Goal: Information Seeking & Learning: Compare options

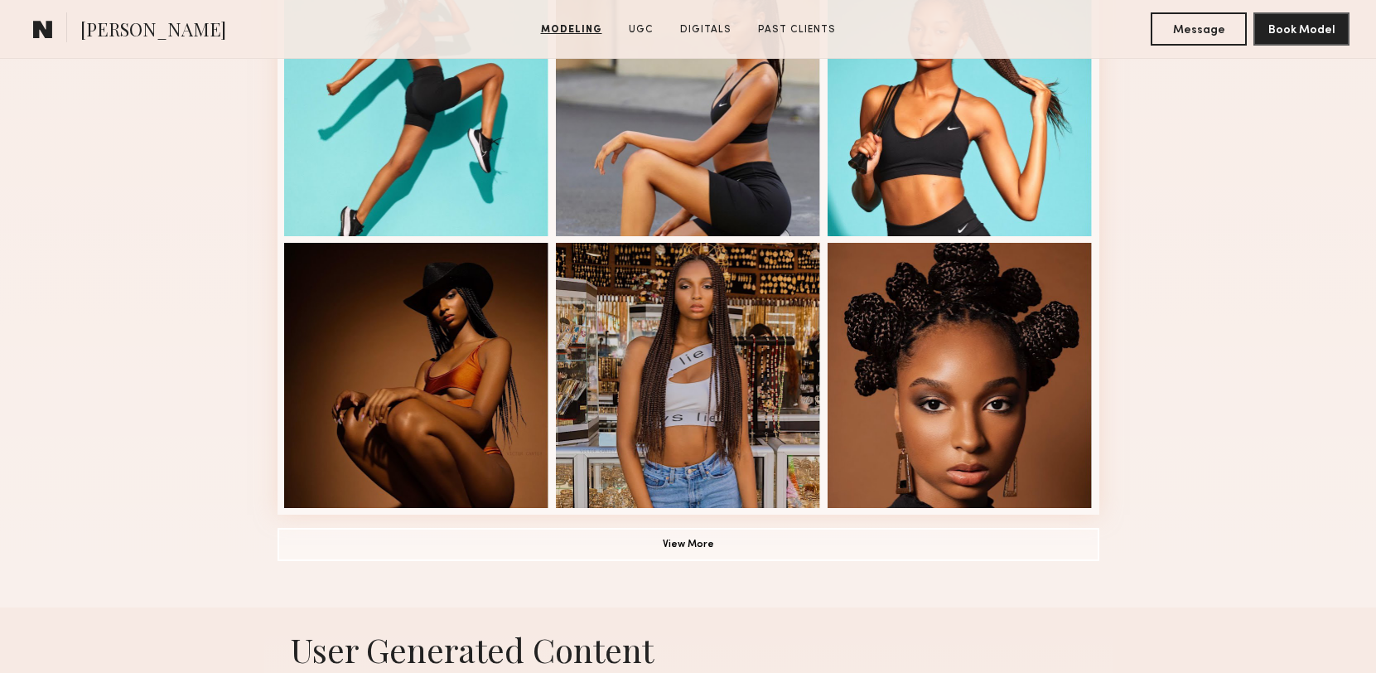
scroll to position [1267, 0]
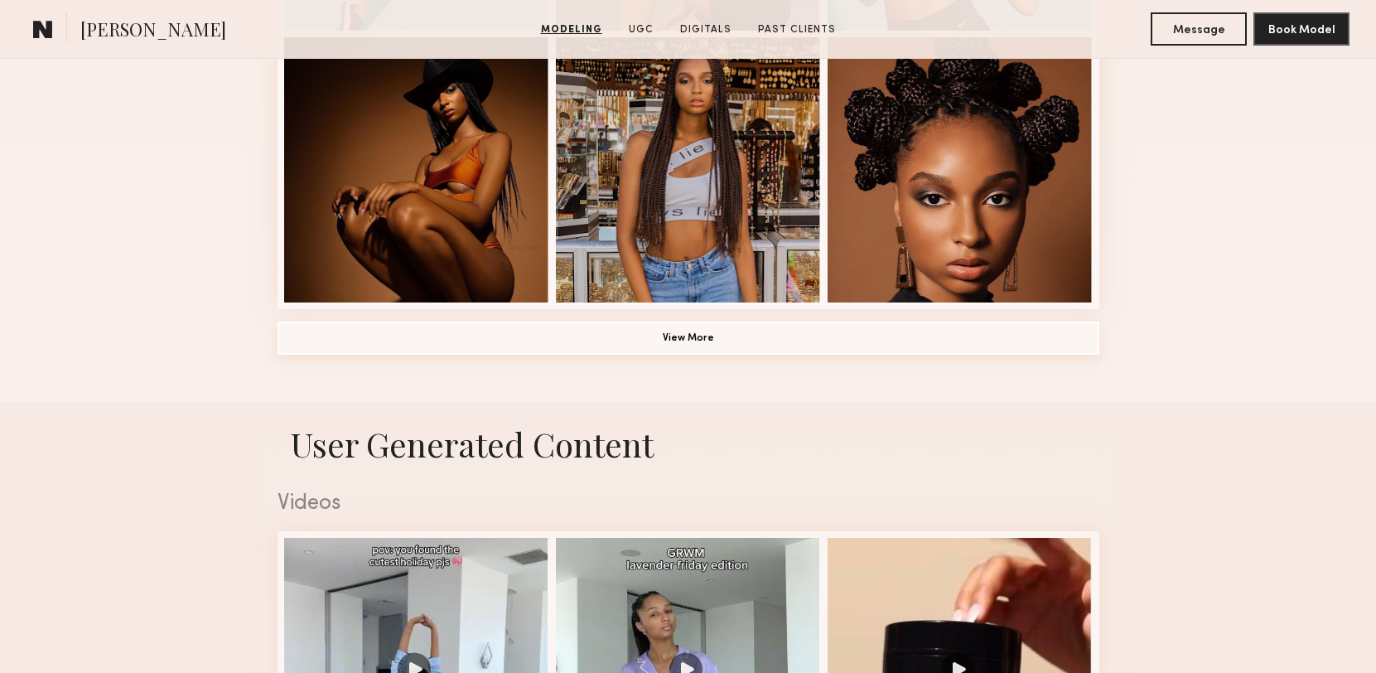
click at [836, 351] on button "View More" at bounding box center [688, 337] width 822 height 33
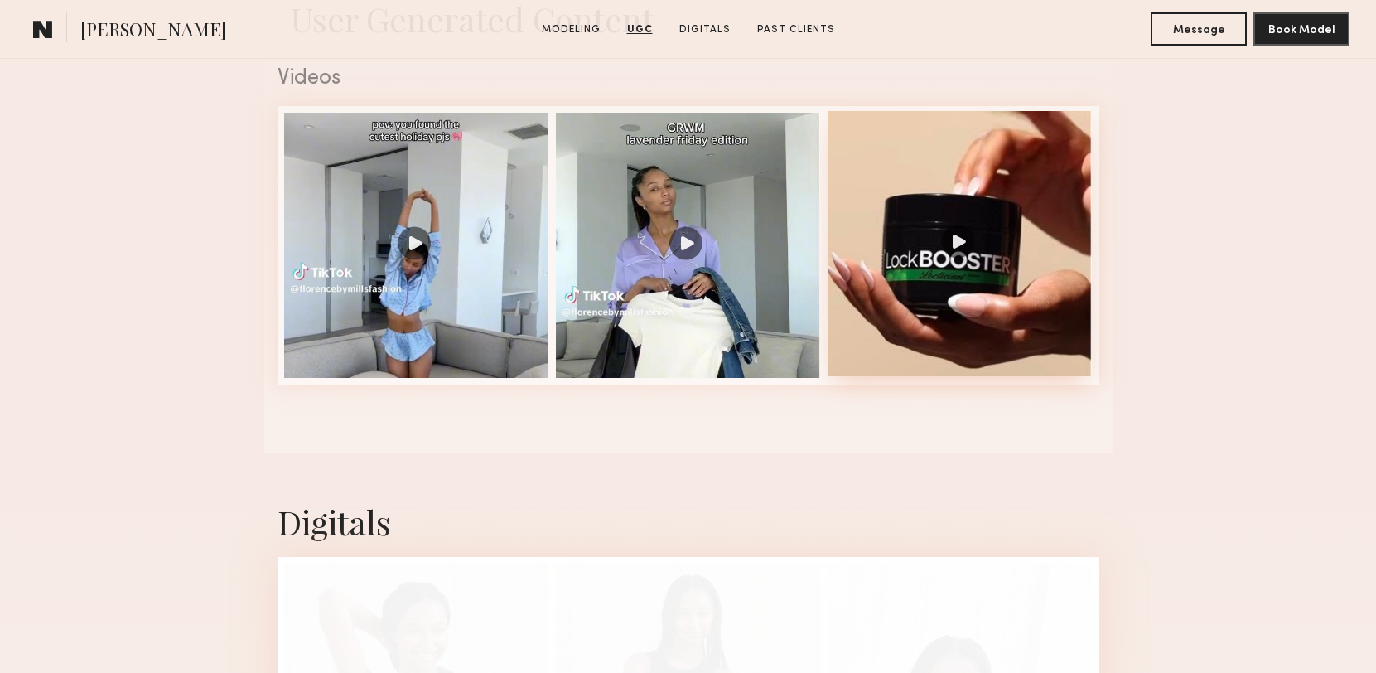
scroll to position [3409, 0]
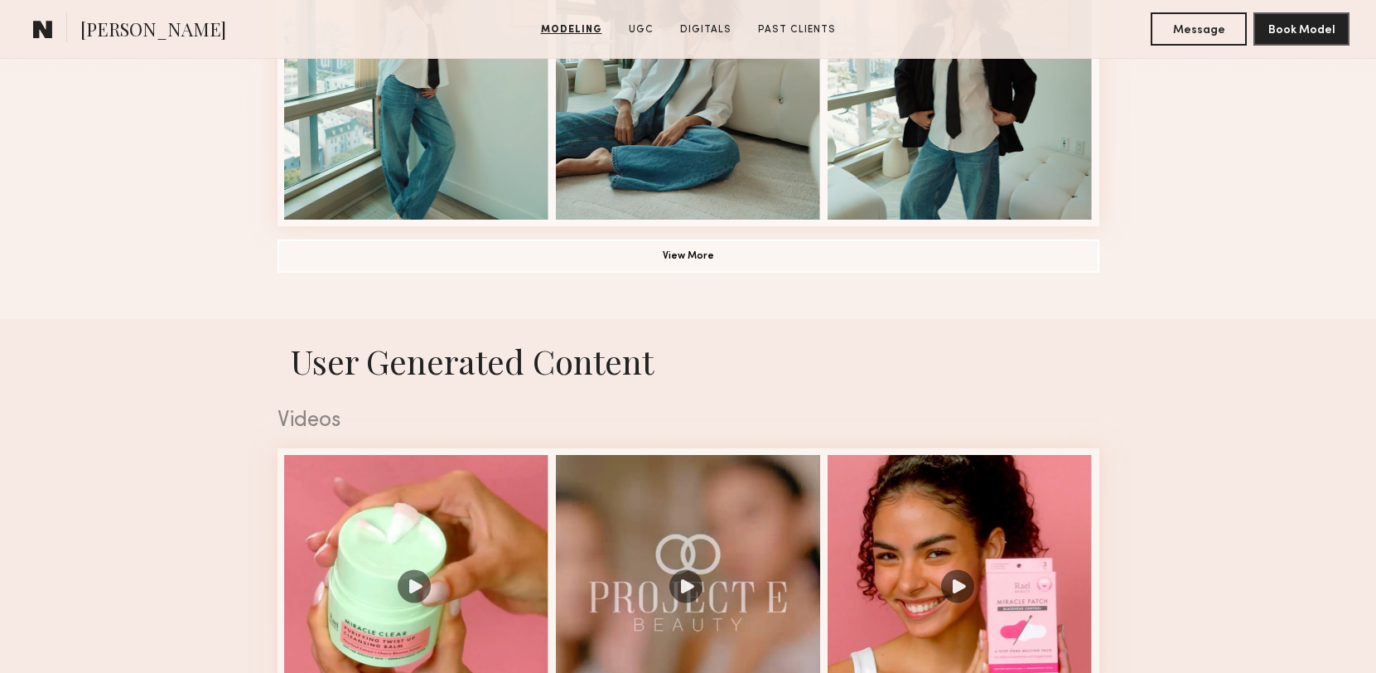
scroll to position [1347, 0]
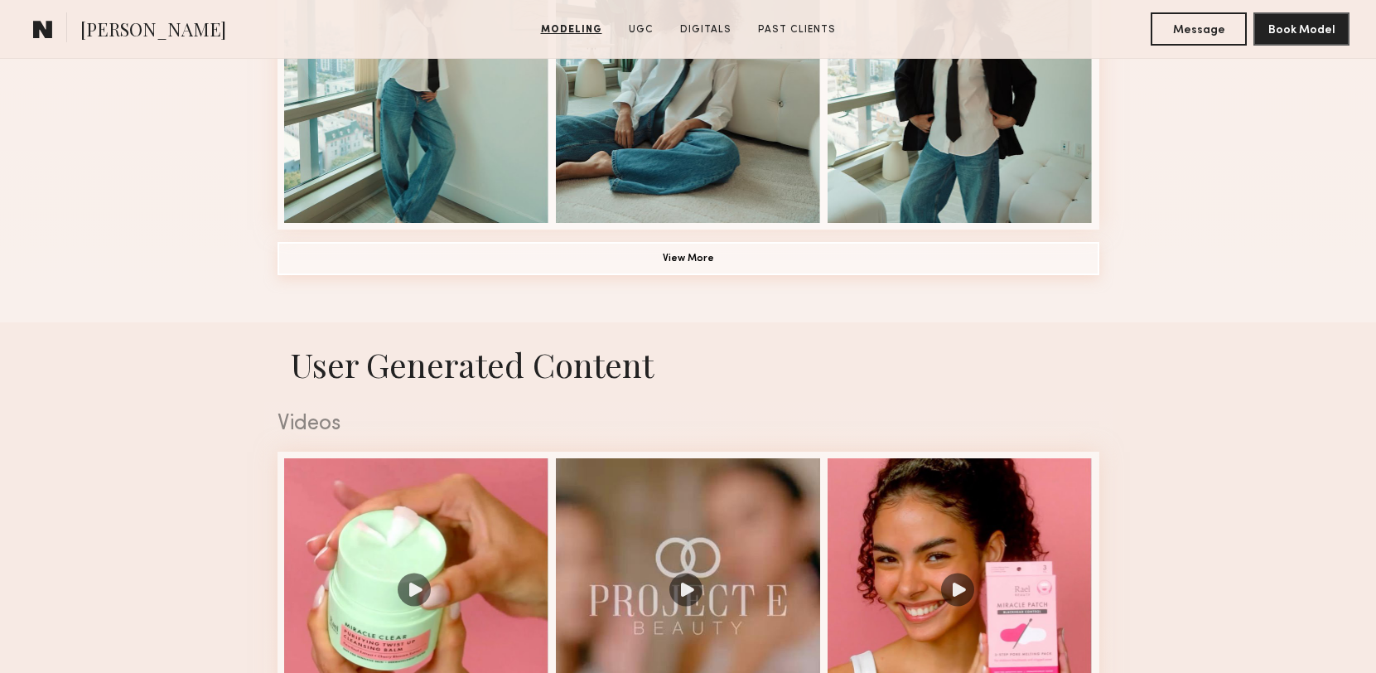
click at [859, 260] on button "View More" at bounding box center [688, 258] width 822 height 33
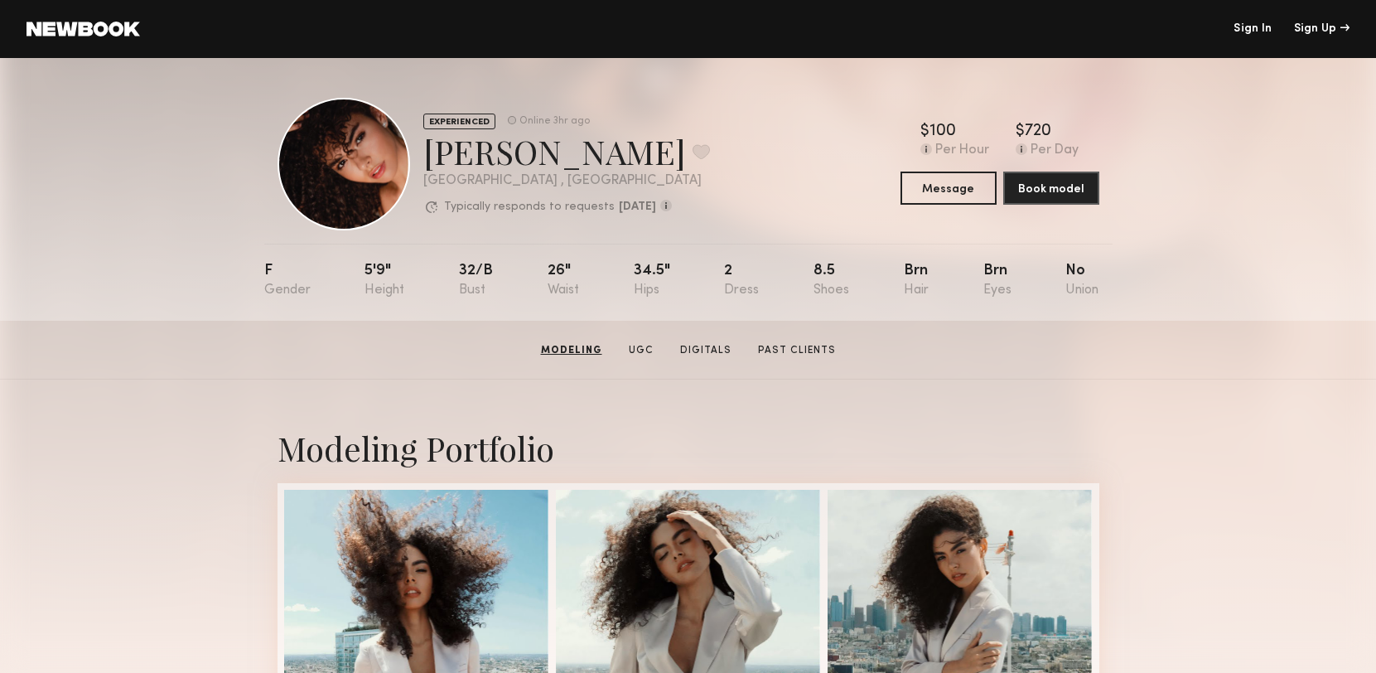
scroll to position [0, 0]
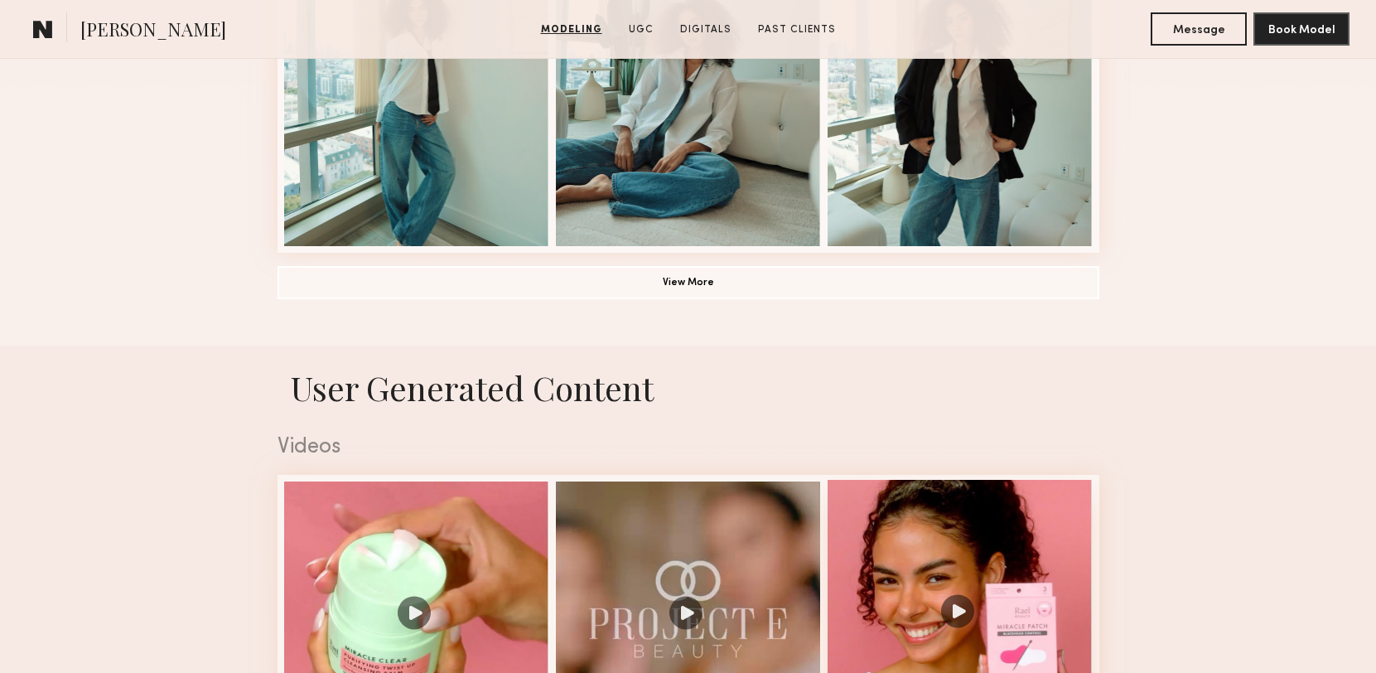
scroll to position [1414, 0]
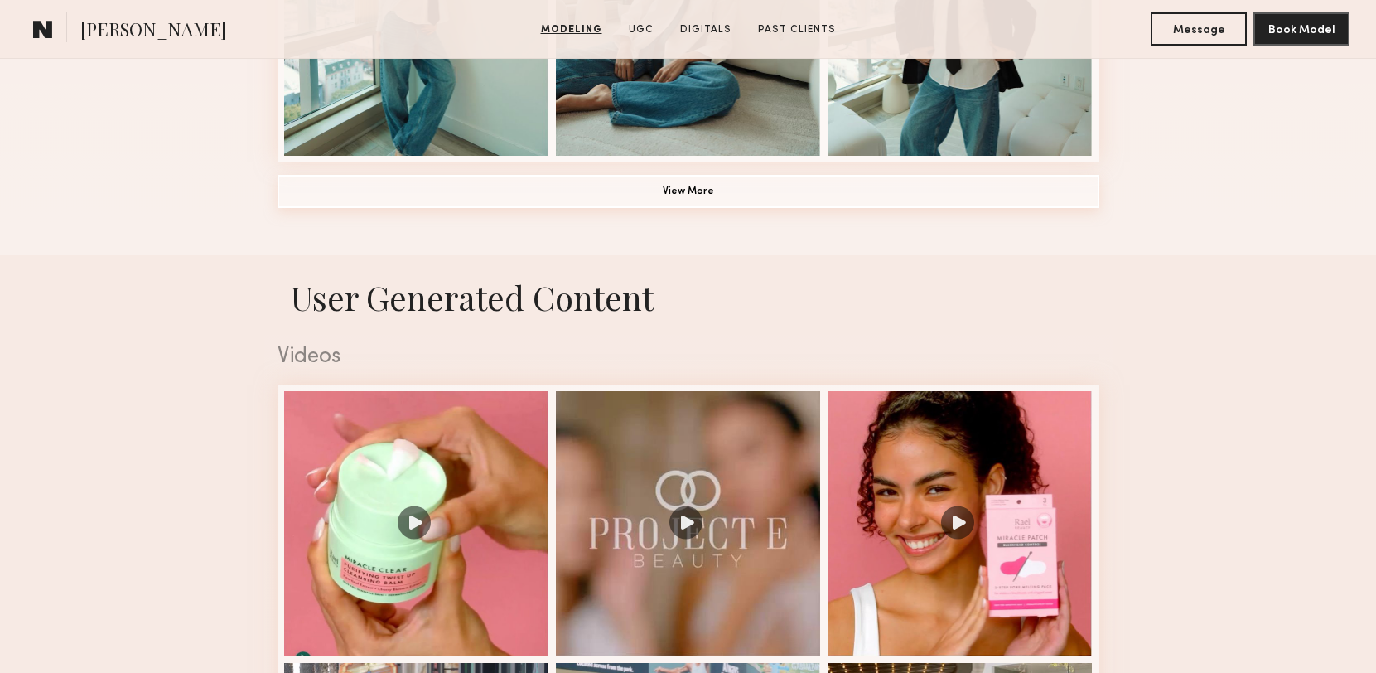
click at [871, 196] on button "View More" at bounding box center [688, 191] width 822 height 33
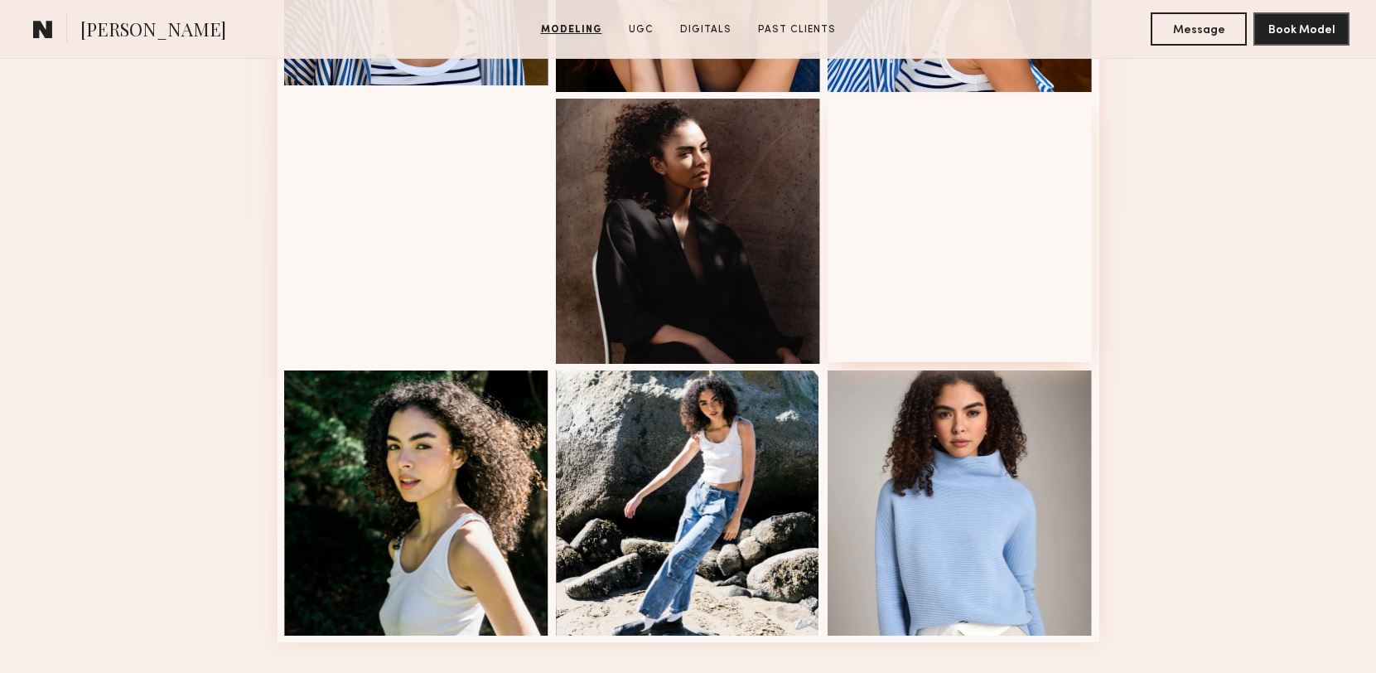
scroll to position [2277, 0]
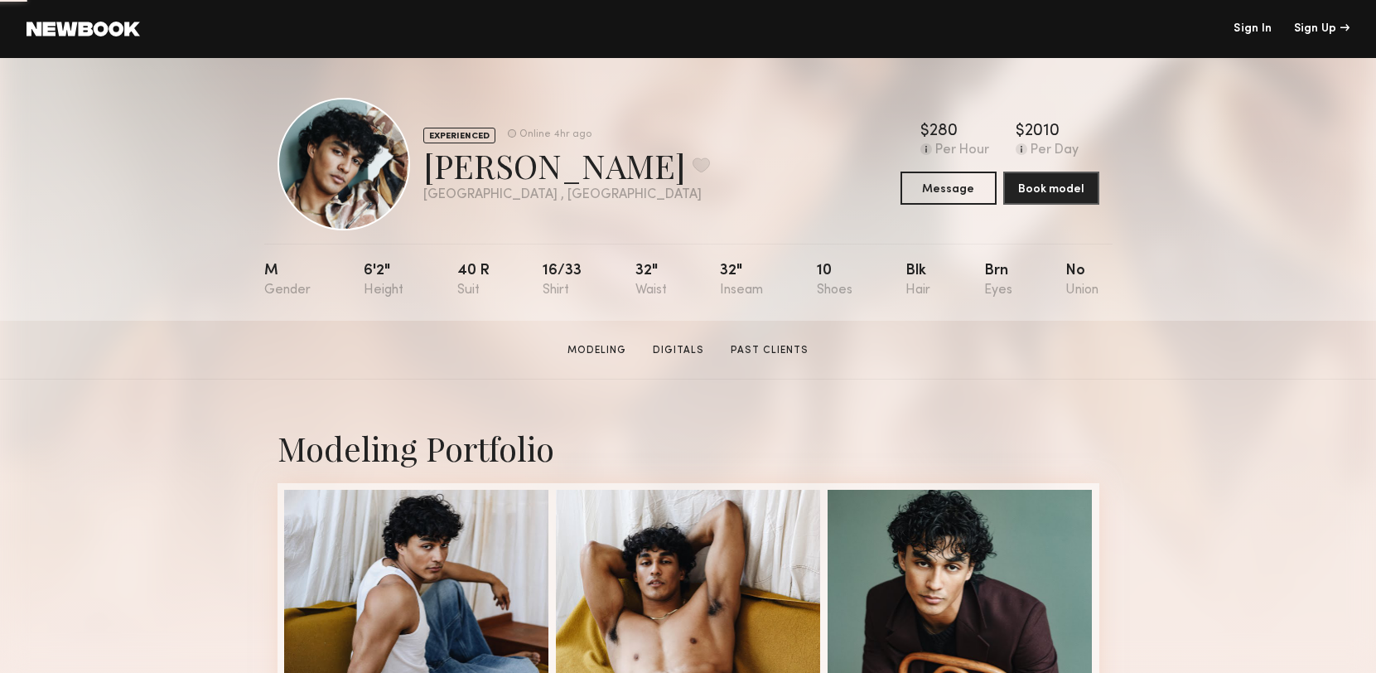
scroll to position [1, 0]
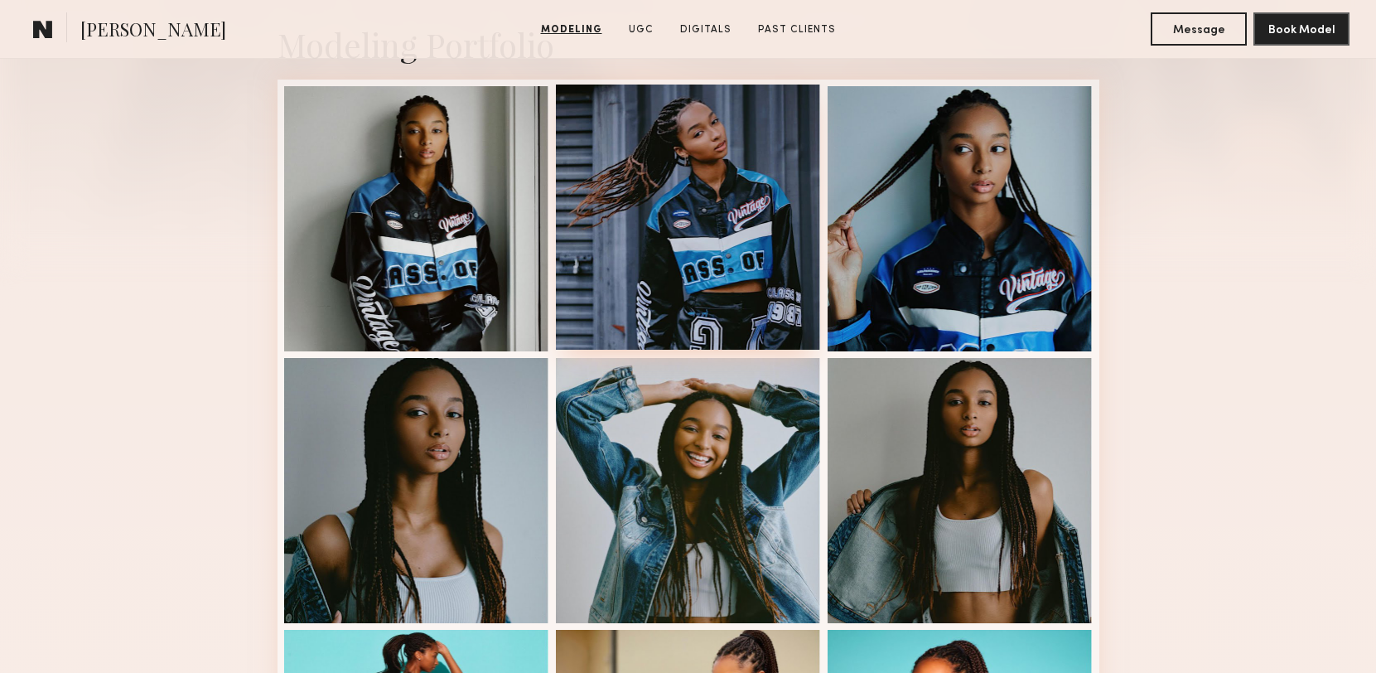
scroll to position [398, 0]
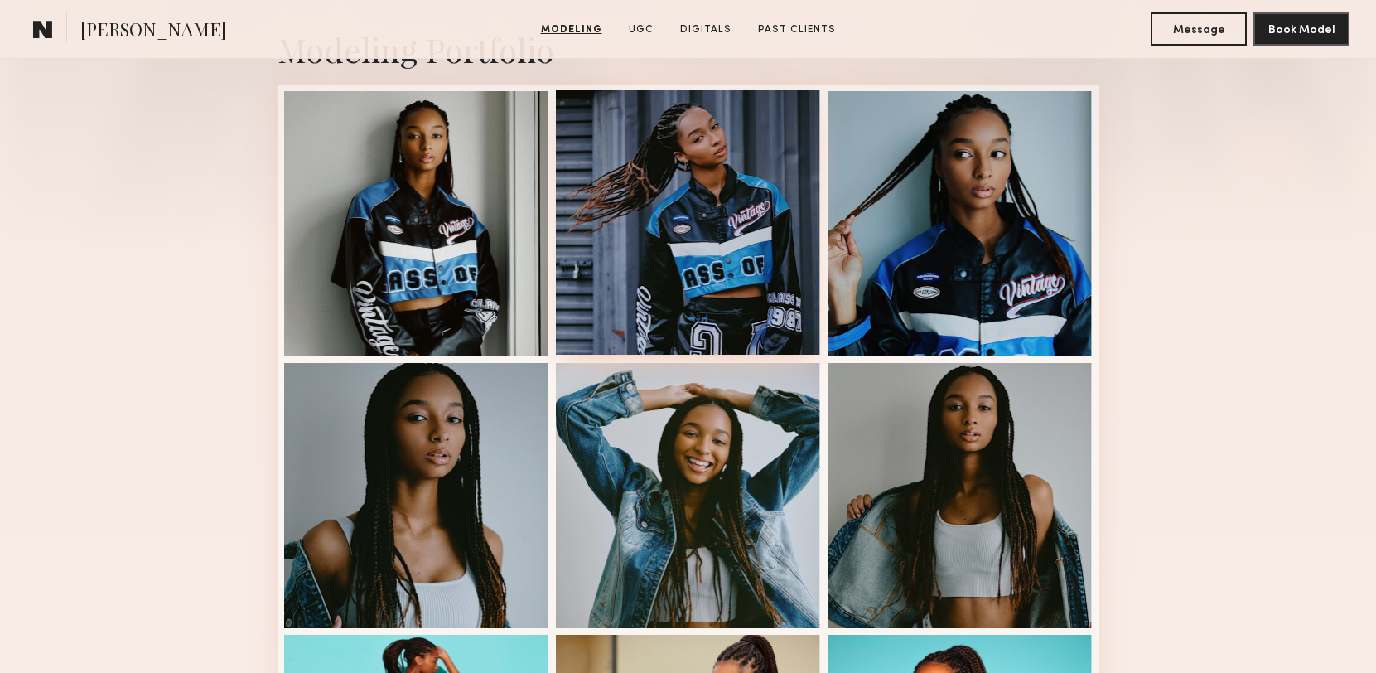
click at [761, 231] on div at bounding box center [688, 221] width 265 height 265
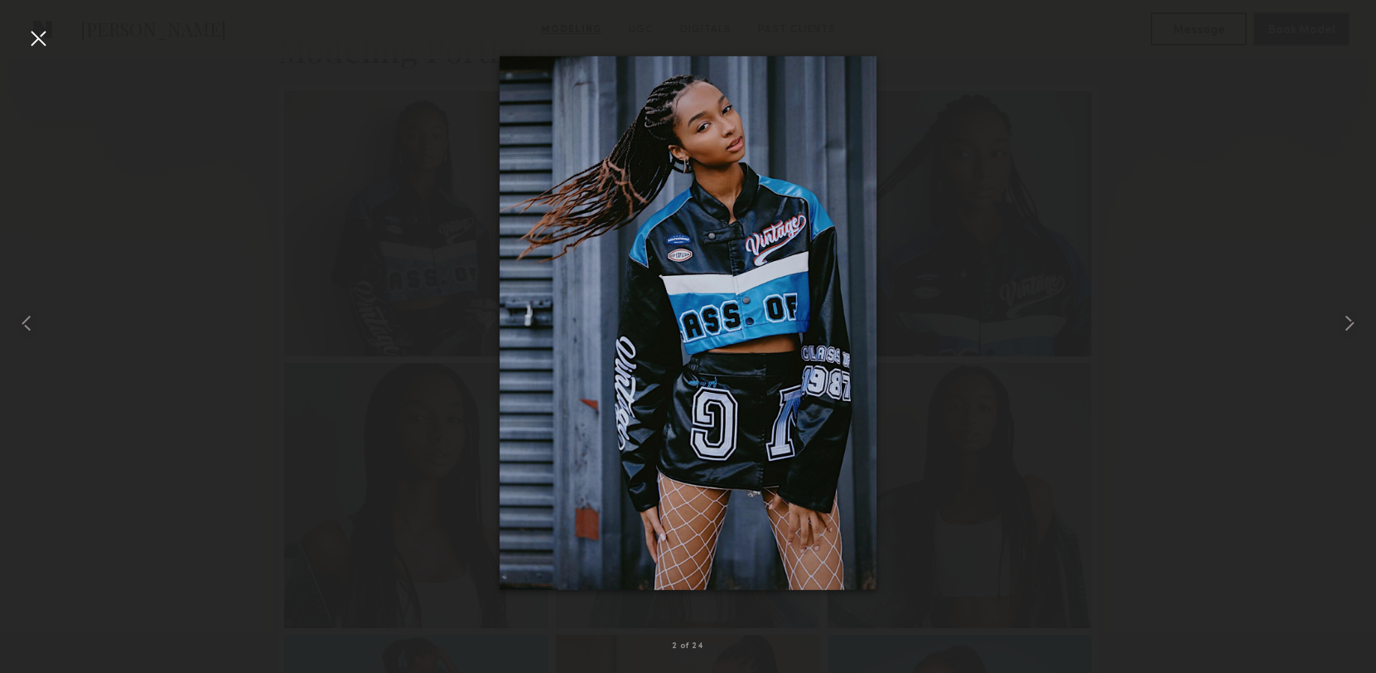
click at [1145, 398] on div at bounding box center [688, 323] width 1376 height 593
click at [1145, 397] on div at bounding box center [688, 323] width 1376 height 593
click at [1350, 325] on common-icon at bounding box center [1349, 323] width 27 height 27
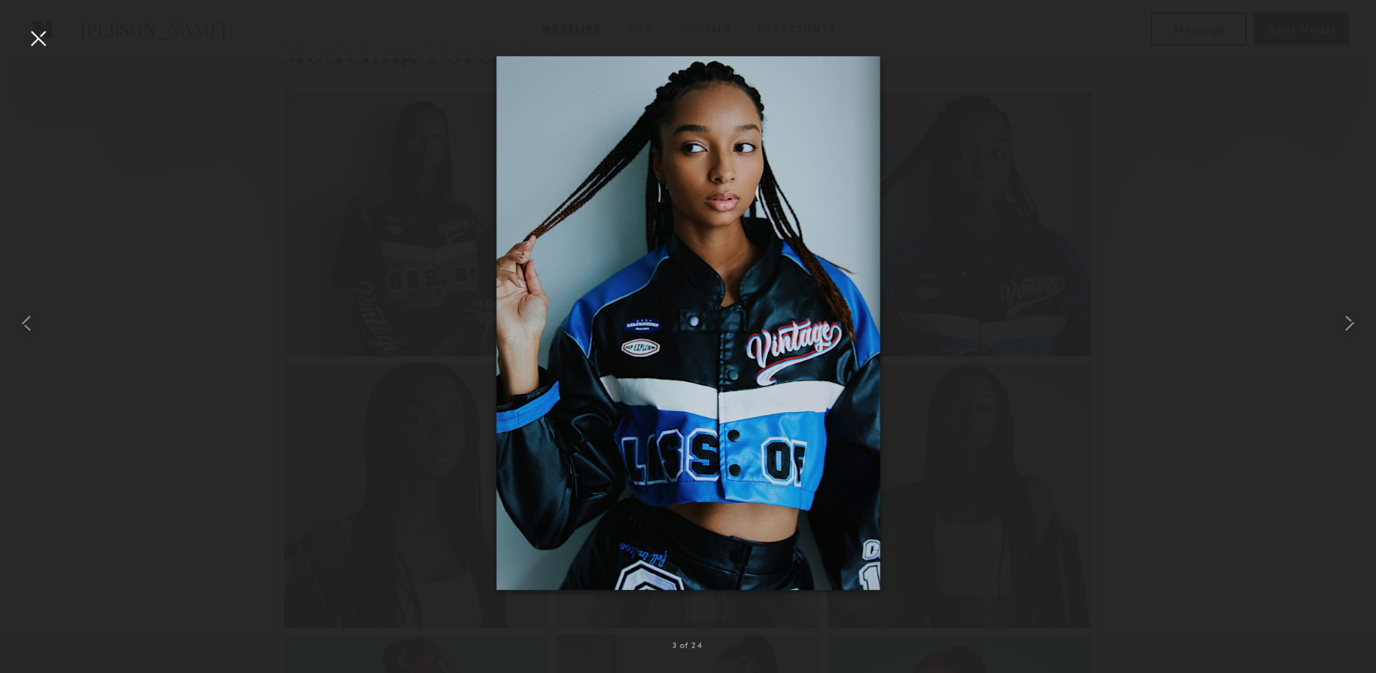
click at [1145, 173] on div at bounding box center [688, 323] width 1376 height 593
click at [36, 37] on div at bounding box center [38, 38] width 27 height 27
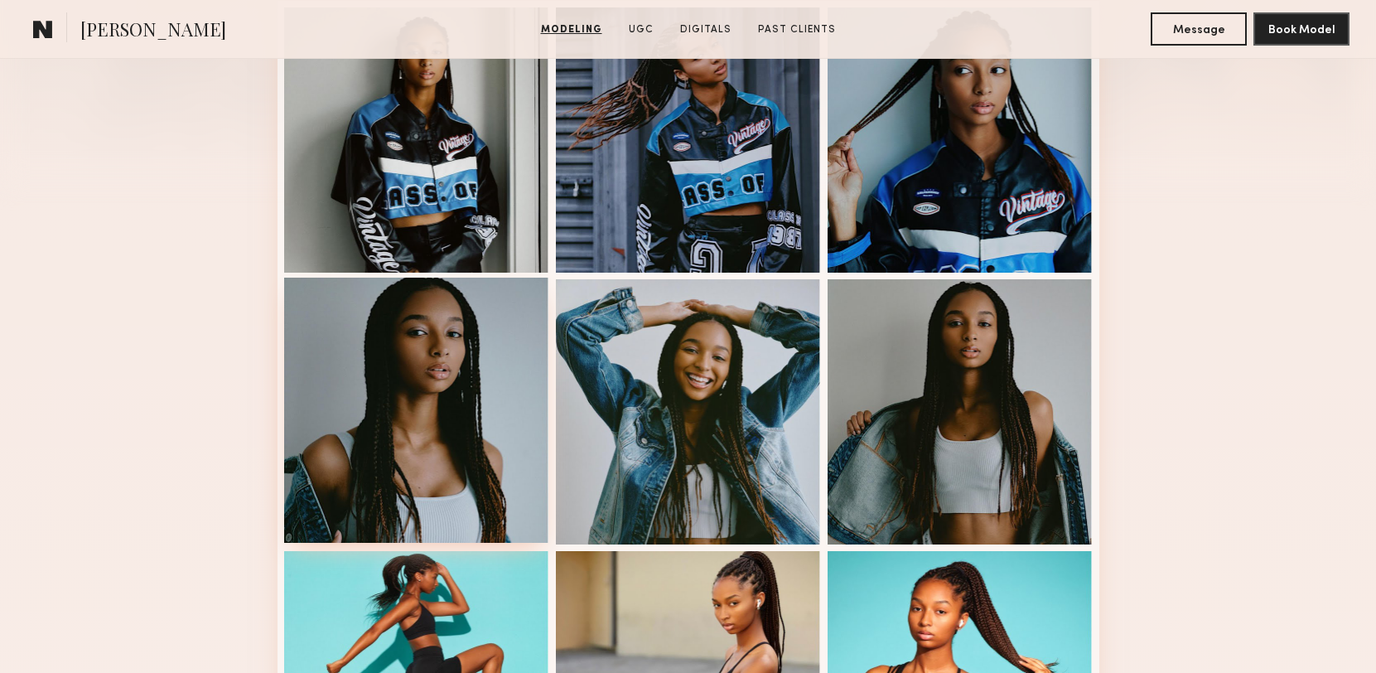
scroll to position [484, 0]
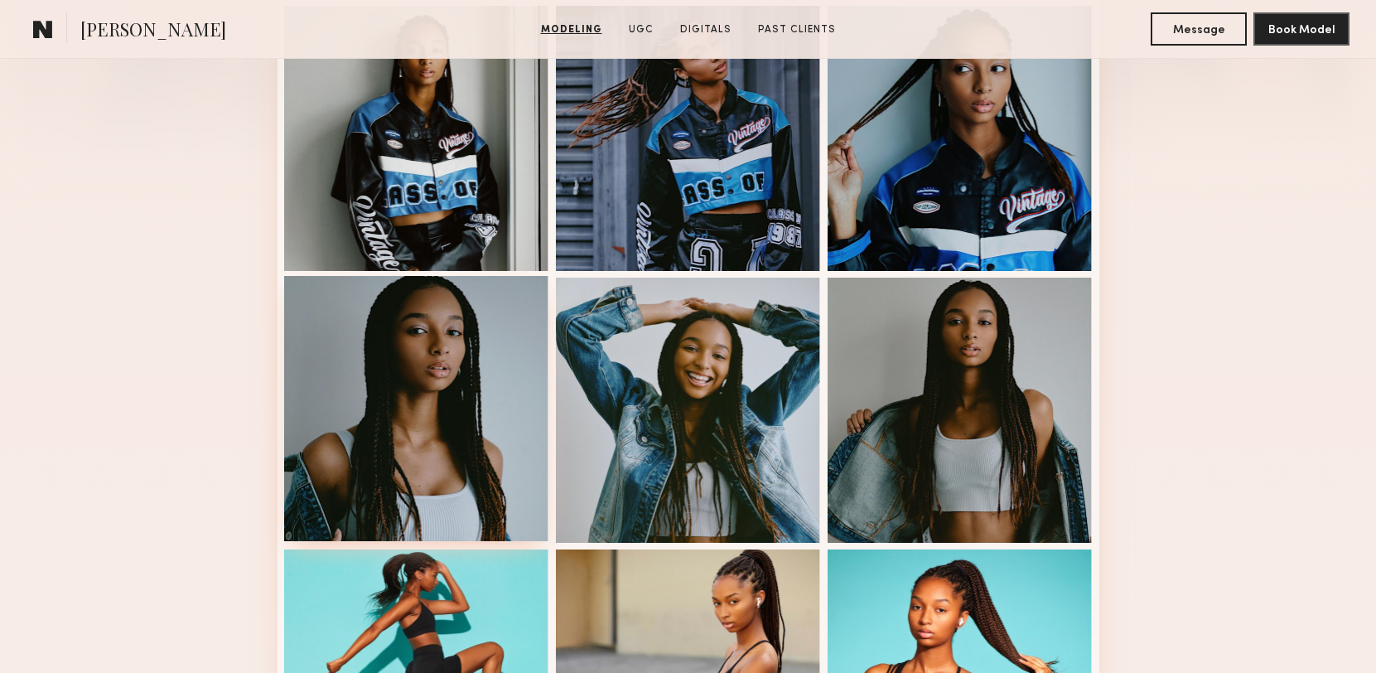
click at [446, 398] on div at bounding box center [416, 408] width 265 height 265
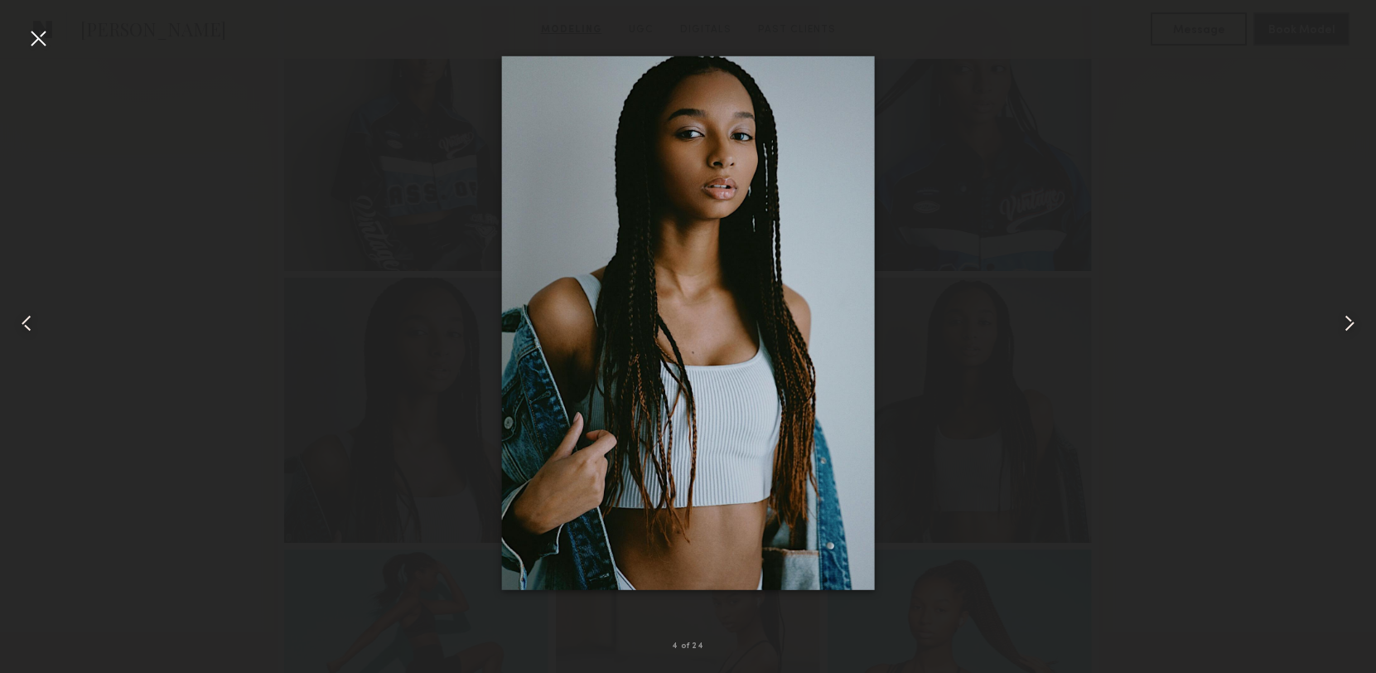
click at [40, 33] on div at bounding box center [38, 38] width 27 height 27
